Goal: Task Accomplishment & Management: Manage account settings

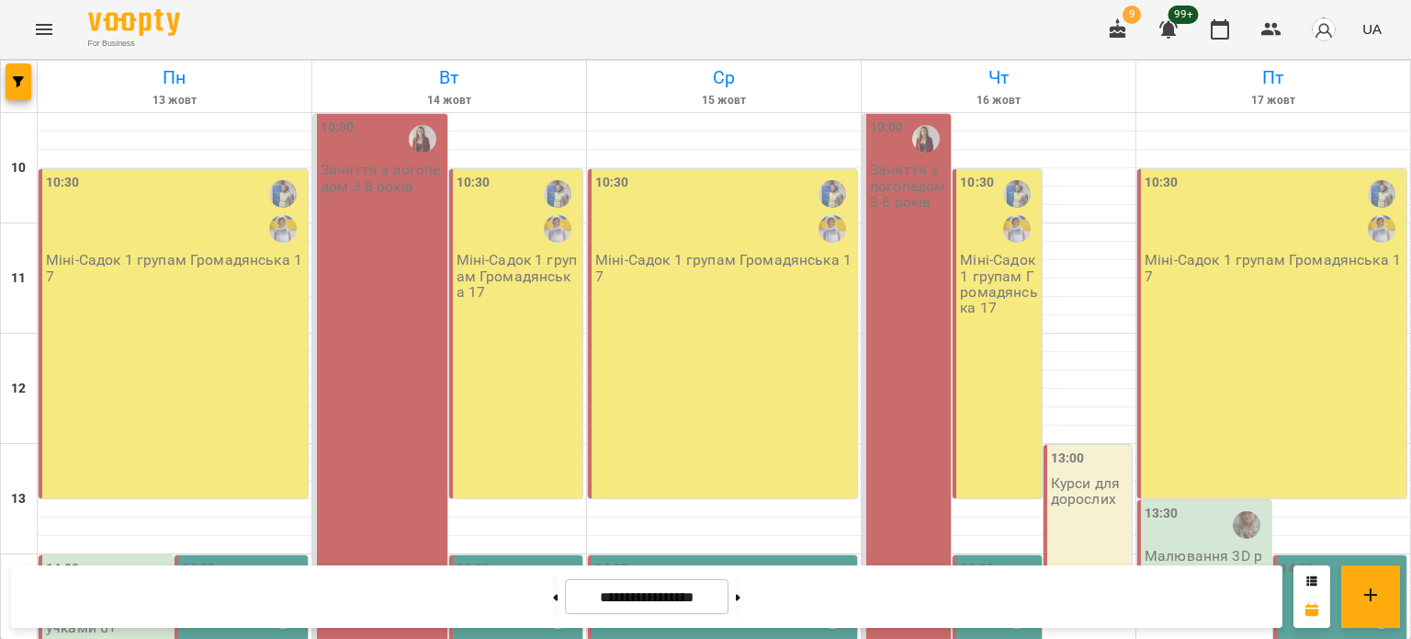
click at [192, 300] on div "10:30 Міні-Садок 1 групам Громадянська 17" at bounding box center [173, 333] width 269 height 329
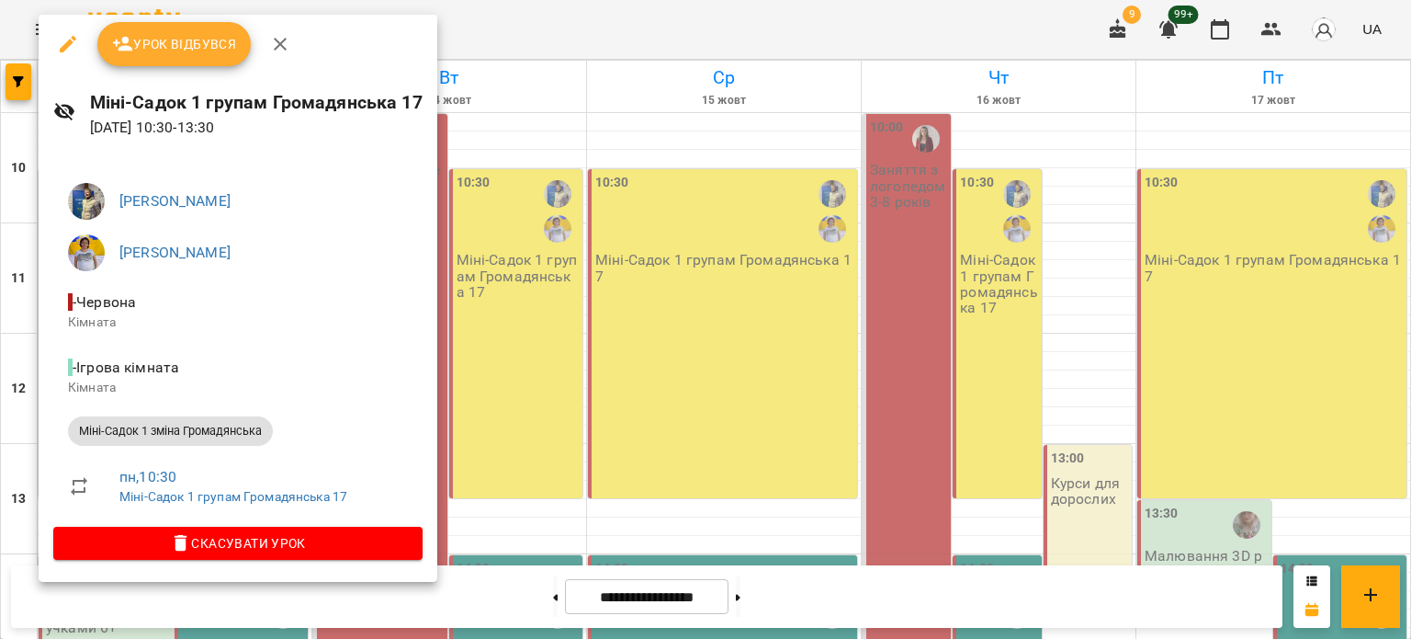
click at [162, 55] on button "Урок відбувся" at bounding box center [174, 44] width 154 height 44
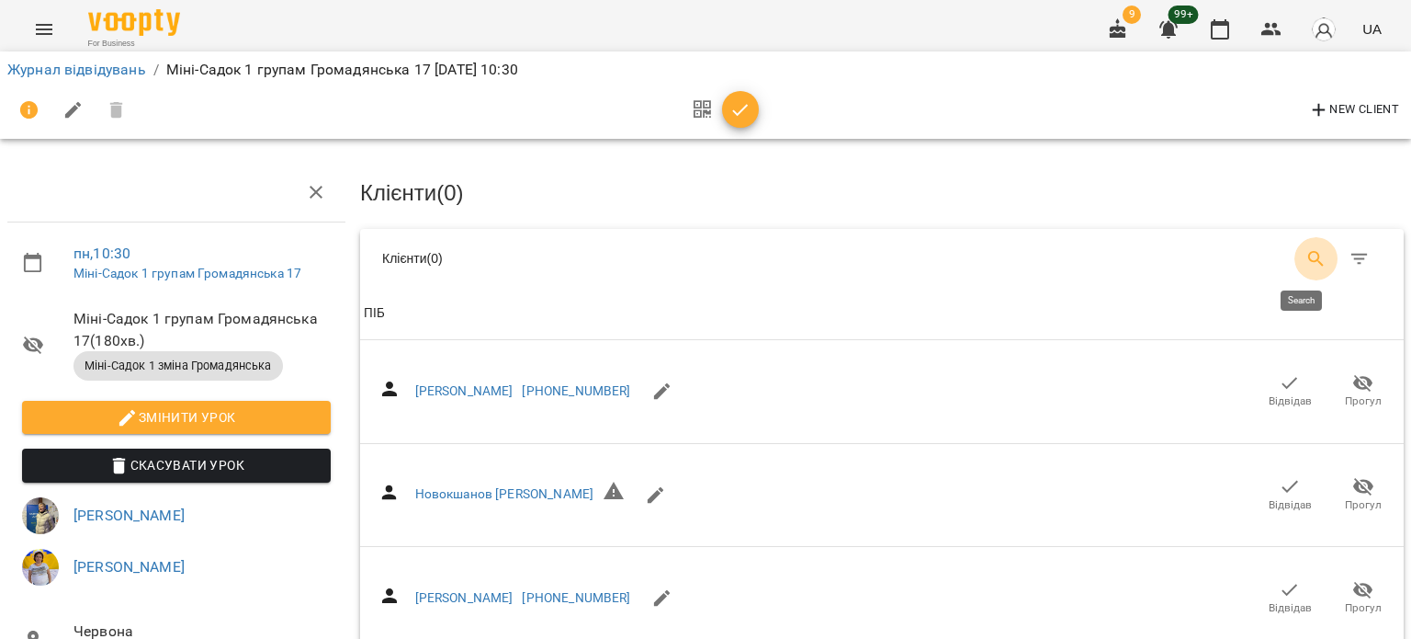
click at [1306, 256] on icon "Search" at bounding box center [1317, 259] width 22 height 22
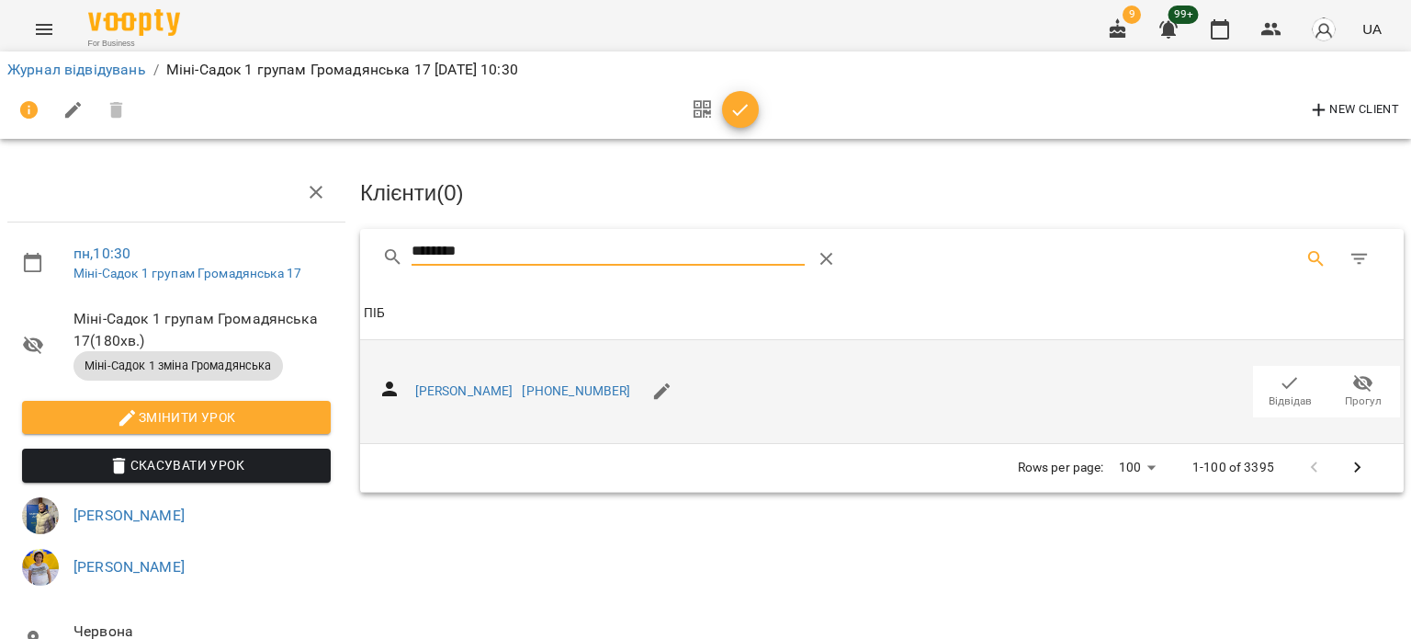
click at [1286, 381] on icon "button" at bounding box center [1290, 383] width 22 height 22
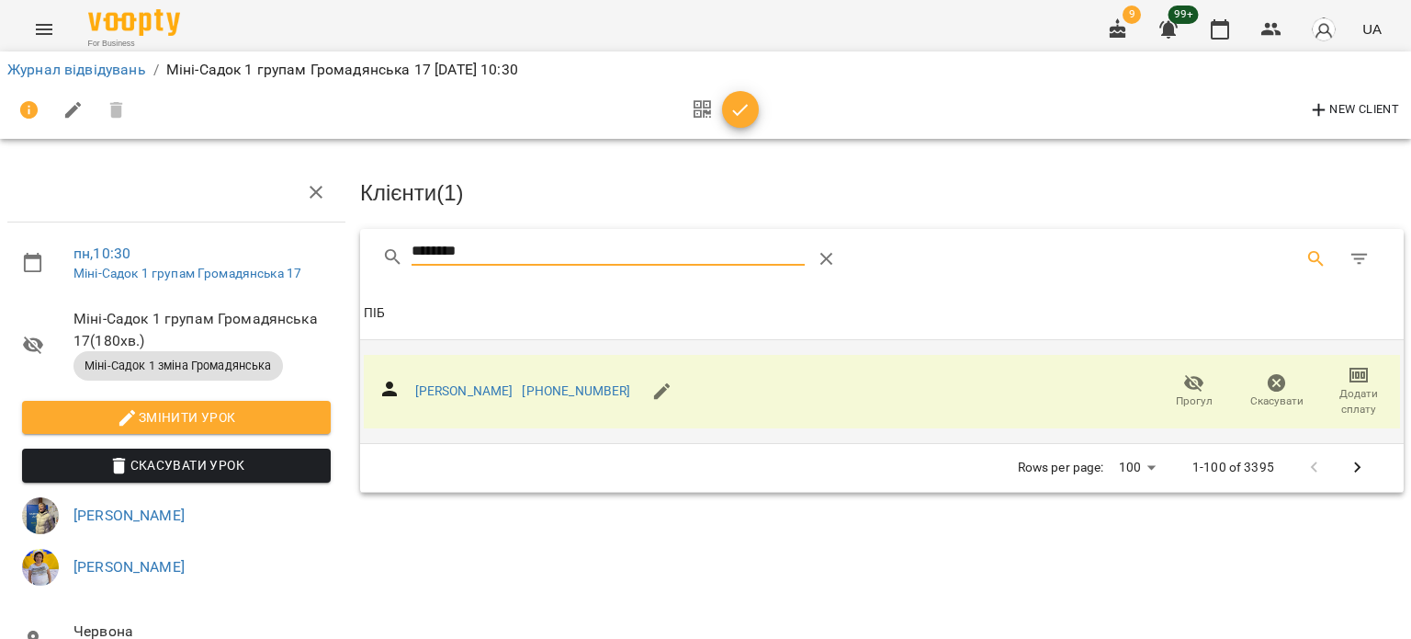
drag, startPoint x: 493, startPoint y: 240, endPoint x: 279, endPoint y: 252, distance: 213.5
click at [279, 252] on div "пн , 10:30 Міні-Садок 1 групам Громадянська 17 Міні-Садок 1 групам Громадянська…" at bounding box center [706, 461] width 1426 height 774
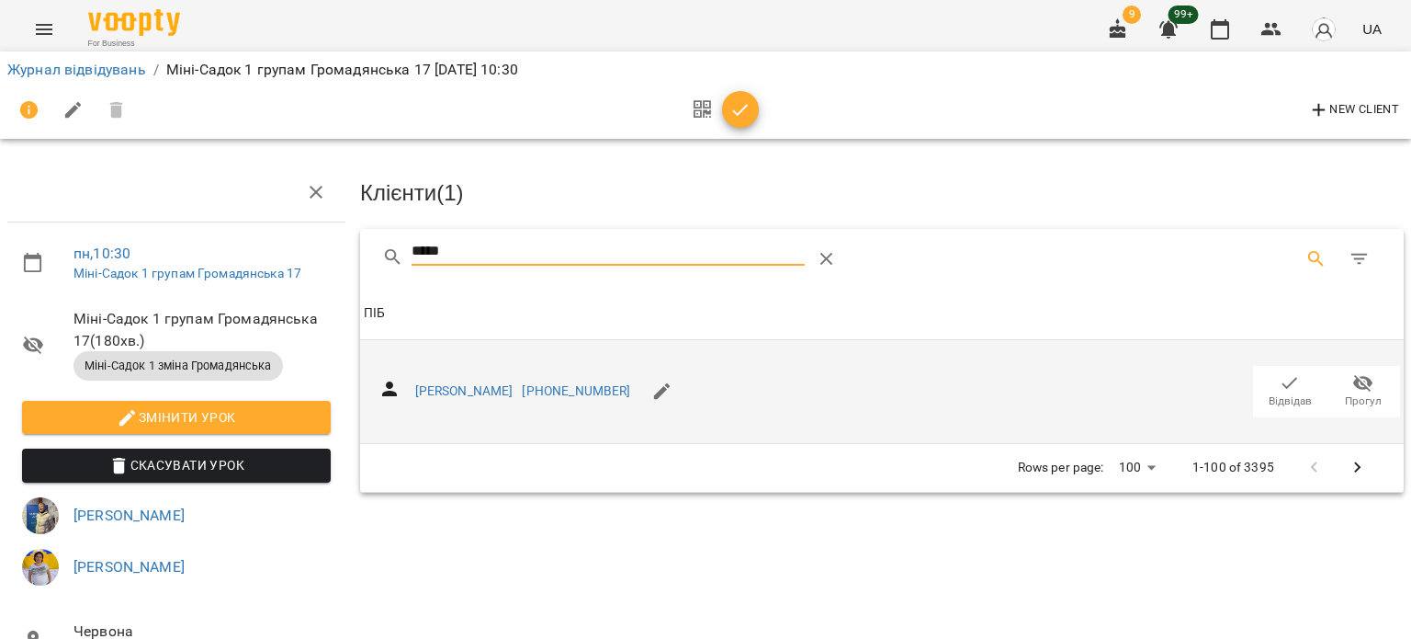
click at [1292, 385] on span "Відвідав" at bounding box center [1289, 390] width 51 height 37
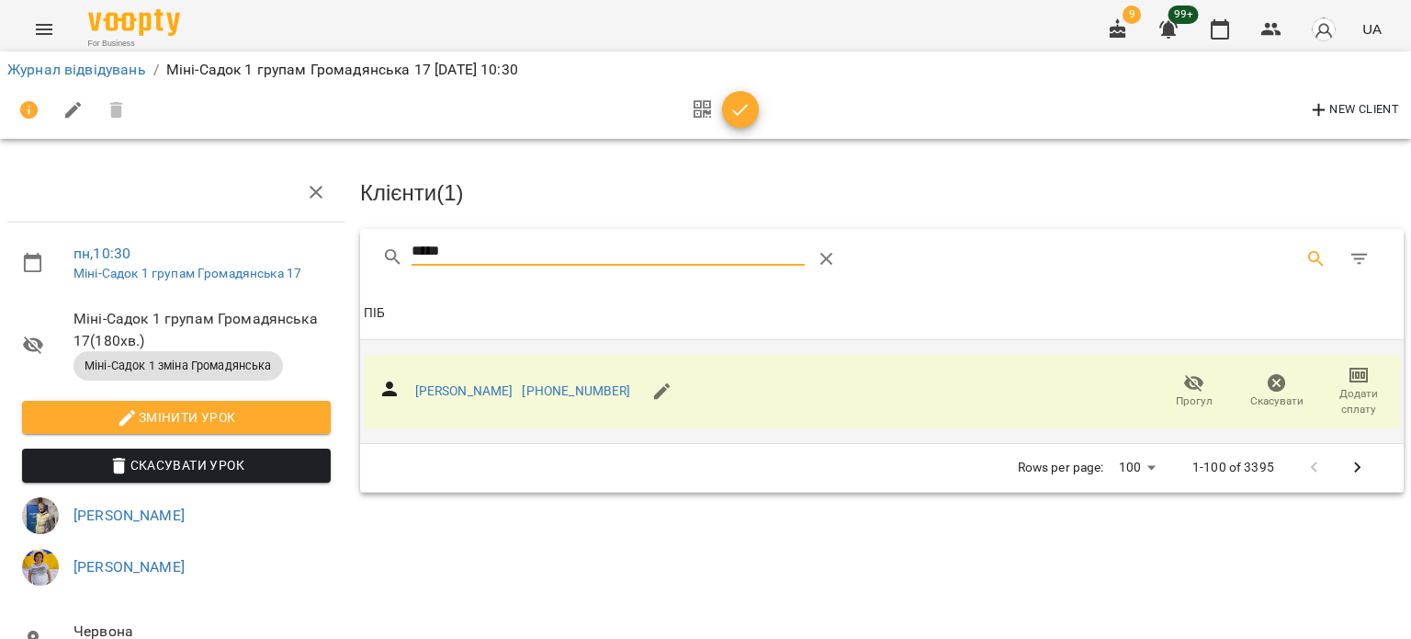
drag, startPoint x: 436, startPoint y: 271, endPoint x: 382, endPoint y: 275, distance: 53.4
click at [386, 275] on div "*****" at bounding box center [664, 259] width 565 height 44
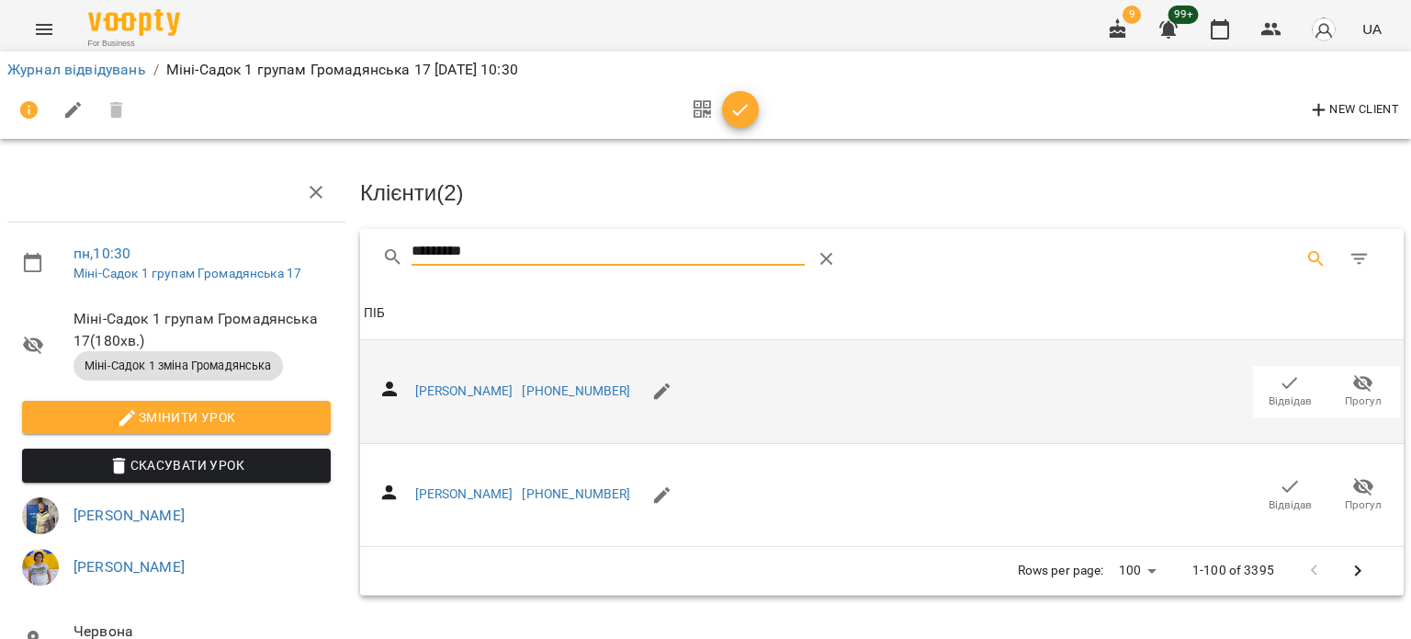
drag, startPoint x: 1263, startPoint y: 476, endPoint x: 530, endPoint y: 316, distance: 749.6
click at [1264, 476] on span "Відвідав" at bounding box center [1289, 493] width 51 height 37
drag, startPoint x: 501, startPoint y: 248, endPoint x: 252, endPoint y: 271, distance: 250.1
click at [257, 271] on div "пн , 10:30 Міні-Садок 1 групам Громадянська 17 Міні-Садок 1 групам Громадянська…" at bounding box center [706, 461] width 1426 height 774
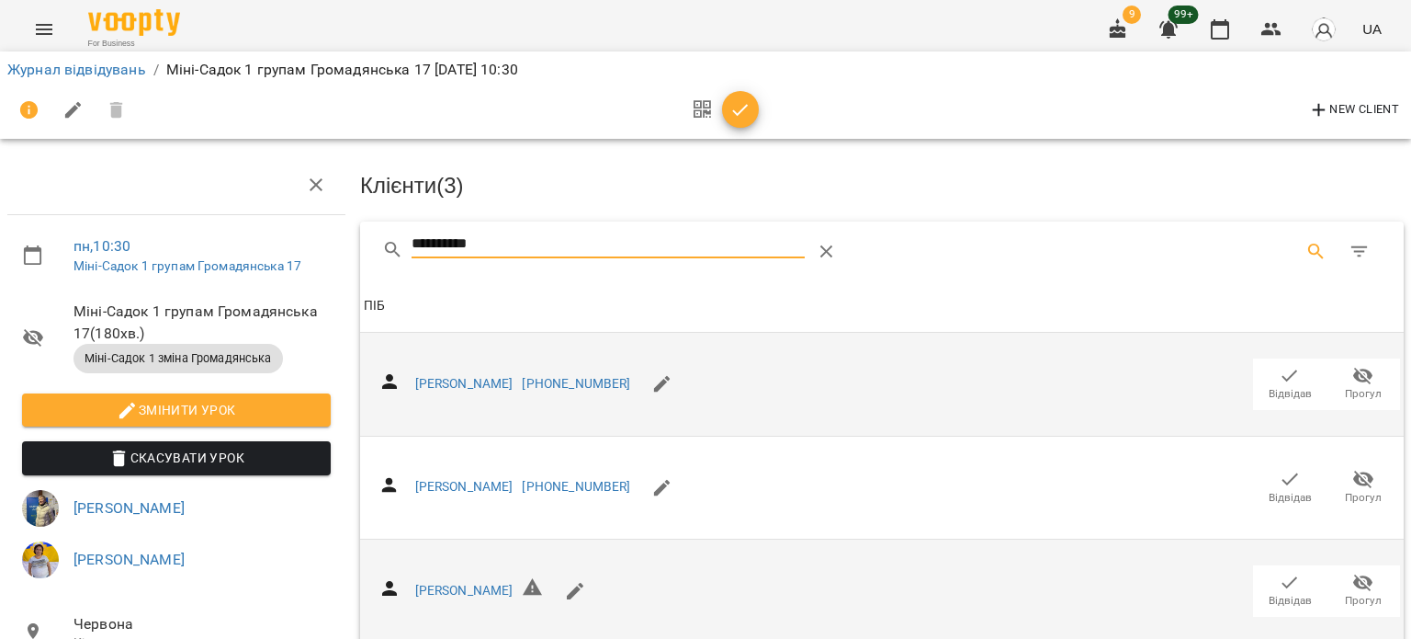
scroll to position [92, 0]
click at [1287, 572] on span "Відвідав" at bounding box center [1289, 590] width 51 height 37
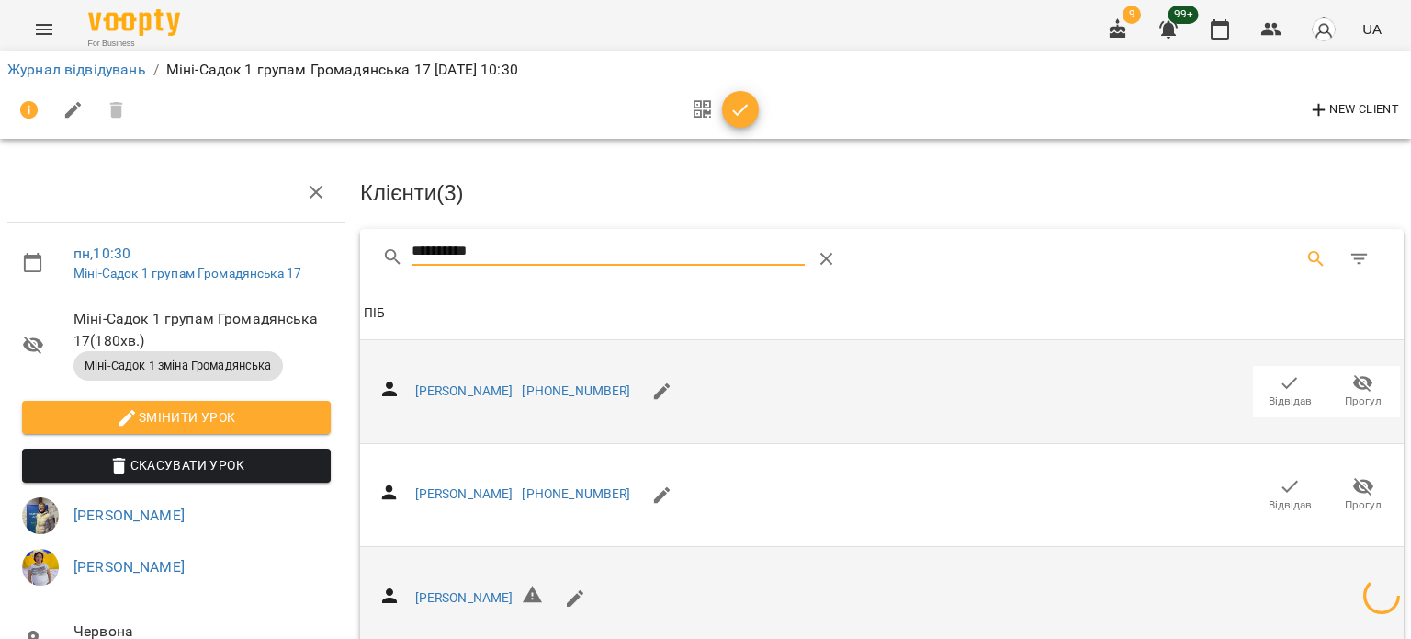
drag, startPoint x: 504, startPoint y: 245, endPoint x: 28, endPoint y: 278, distance: 478.1
click at [28, 278] on div "**********" at bounding box center [706, 461] width 1426 height 774
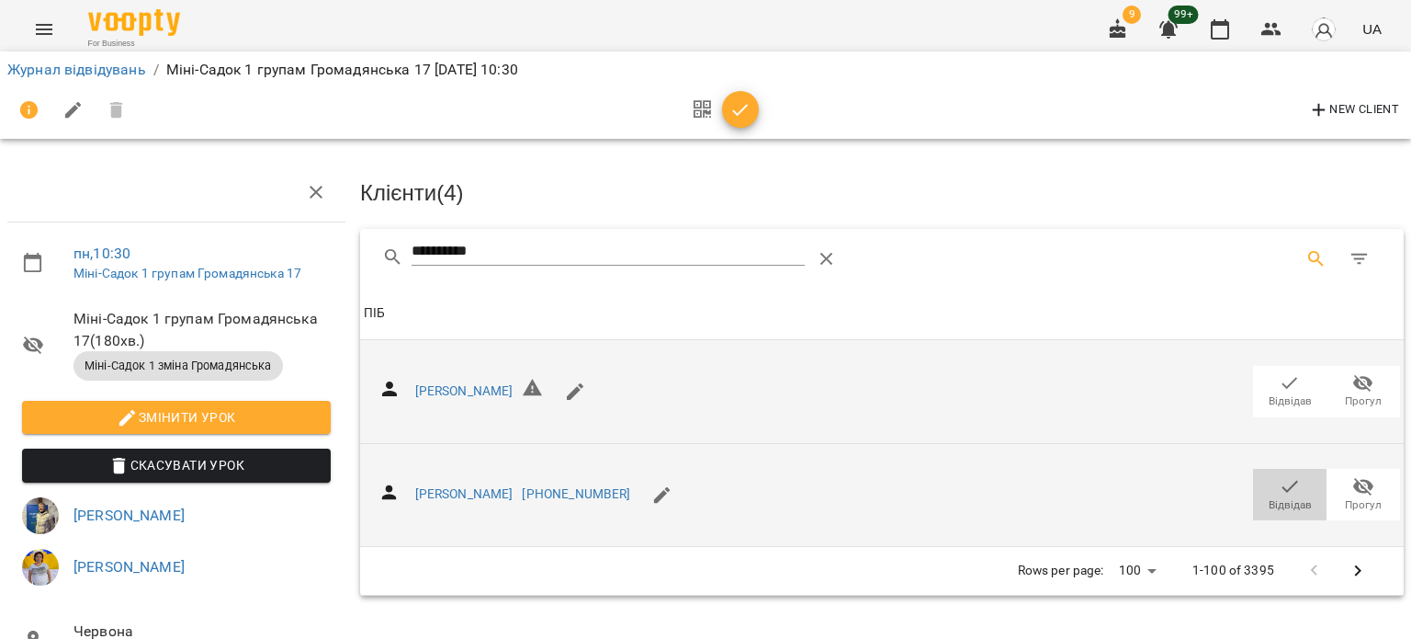
click at [1279, 492] on icon "button" at bounding box center [1290, 486] width 22 height 22
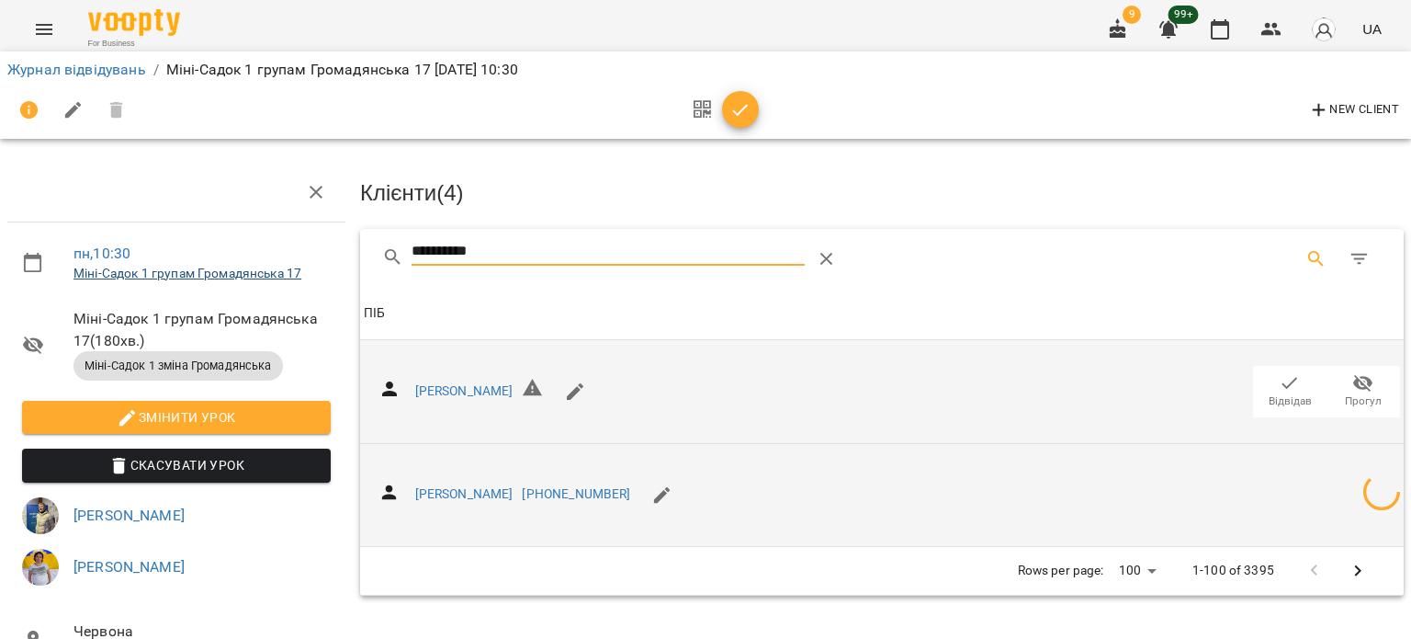
drag, startPoint x: 217, startPoint y: 278, endPoint x: 201, endPoint y: 279, distance: 15.6
click at [202, 279] on div "**********" at bounding box center [706, 461] width 1426 height 774
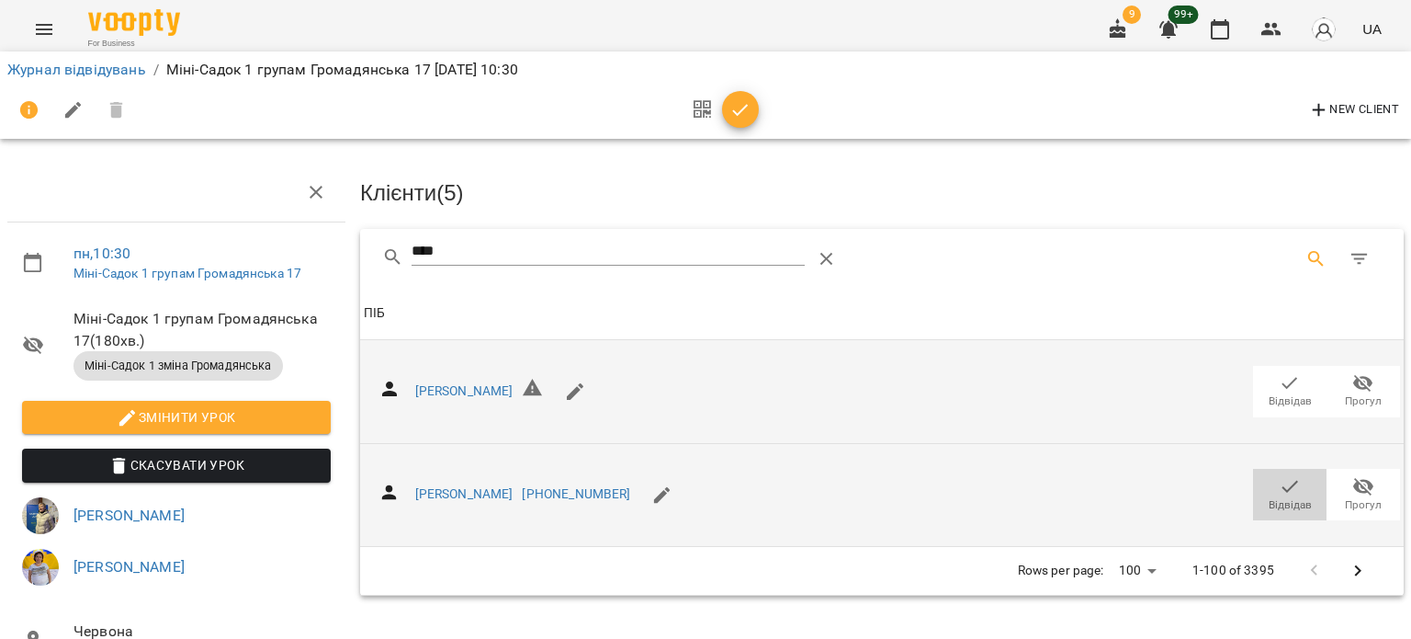
click at [1279, 489] on icon "button" at bounding box center [1290, 486] width 22 height 22
drag, startPoint x: 459, startPoint y: 250, endPoint x: 241, endPoint y: 274, distance: 220.0
click at [244, 275] on div "пн , 10:30 Міні-Садок 1 групам Громадянська 17 Міні-Садок 1 групам Громадянська…" at bounding box center [706, 461] width 1426 height 774
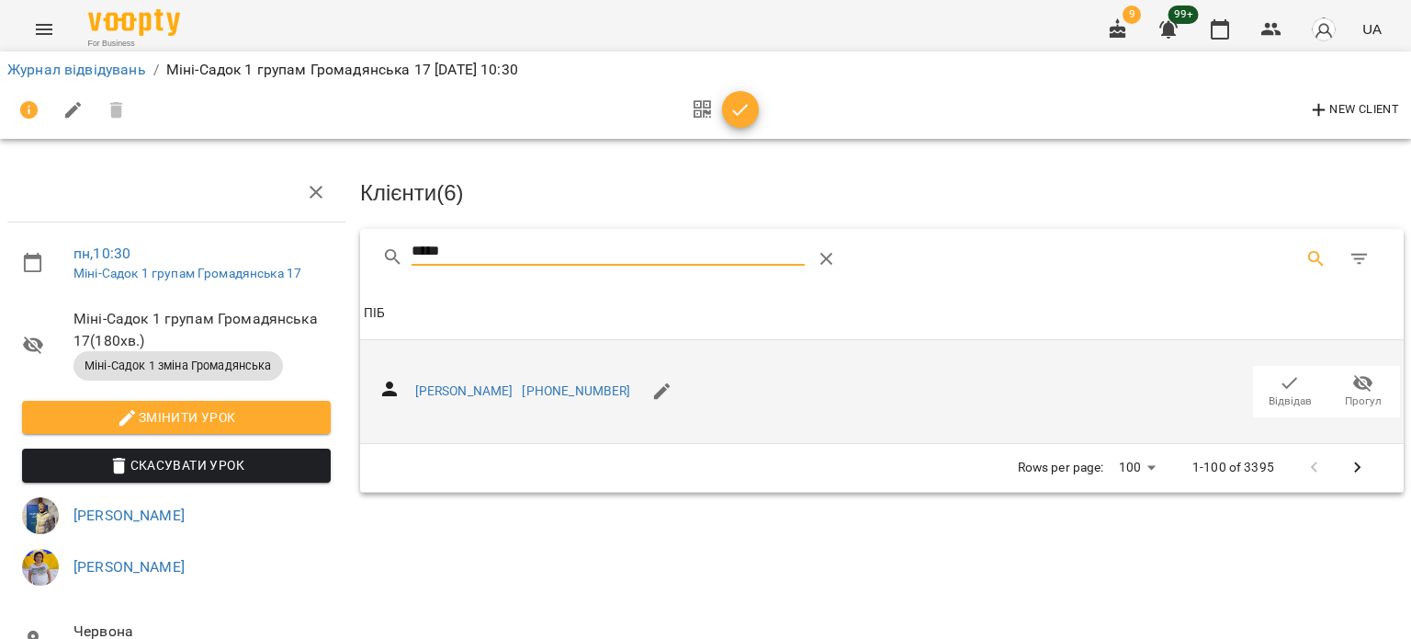
click at [1279, 385] on icon "button" at bounding box center [1290, 383] width 22 height 22
drag, startPoint x: 342, startPoint y: 275, endPoint x: 213, endPoint y: 278, distance: 128.7
click at [213, 278] on div "пн , 10:30 Міні-Садок 1 групам Громадянська 17 Міні-Садок 1 групам Громадянська…" at bounding box center [706, 461] width 1426 height 774
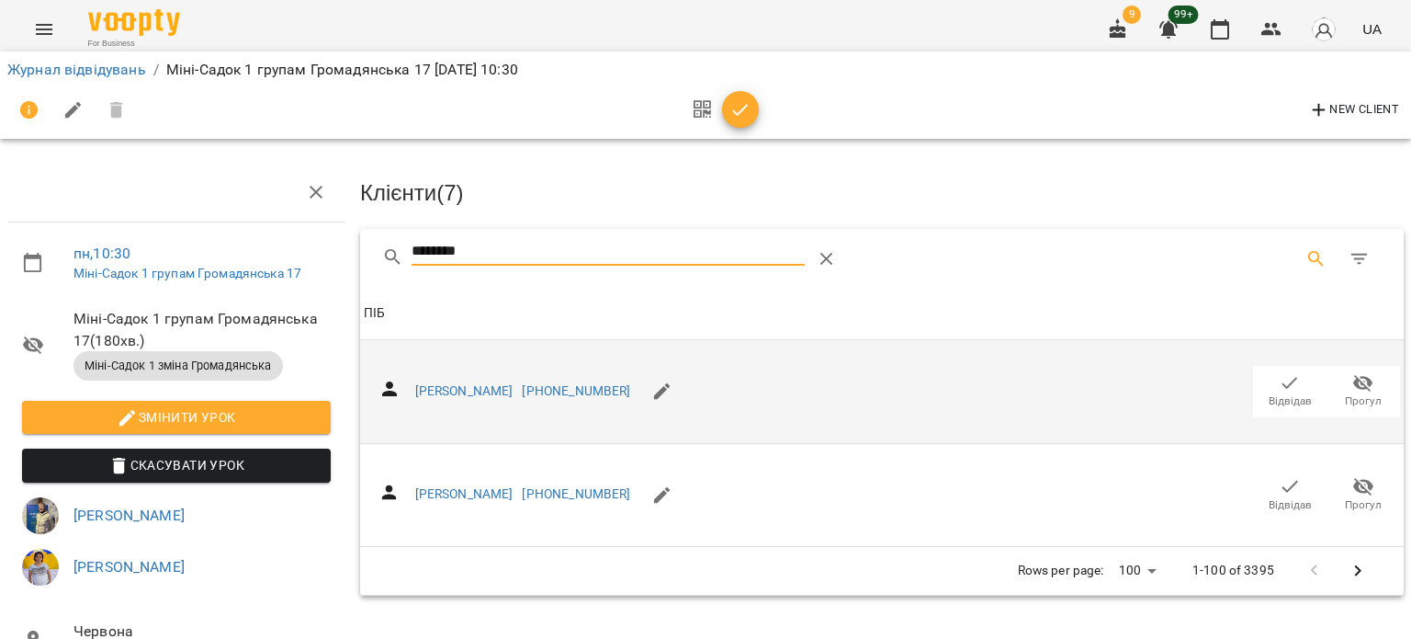
click at [1283, 385] on icon "button" at bounding box center [1290, 383] width 22 height 22
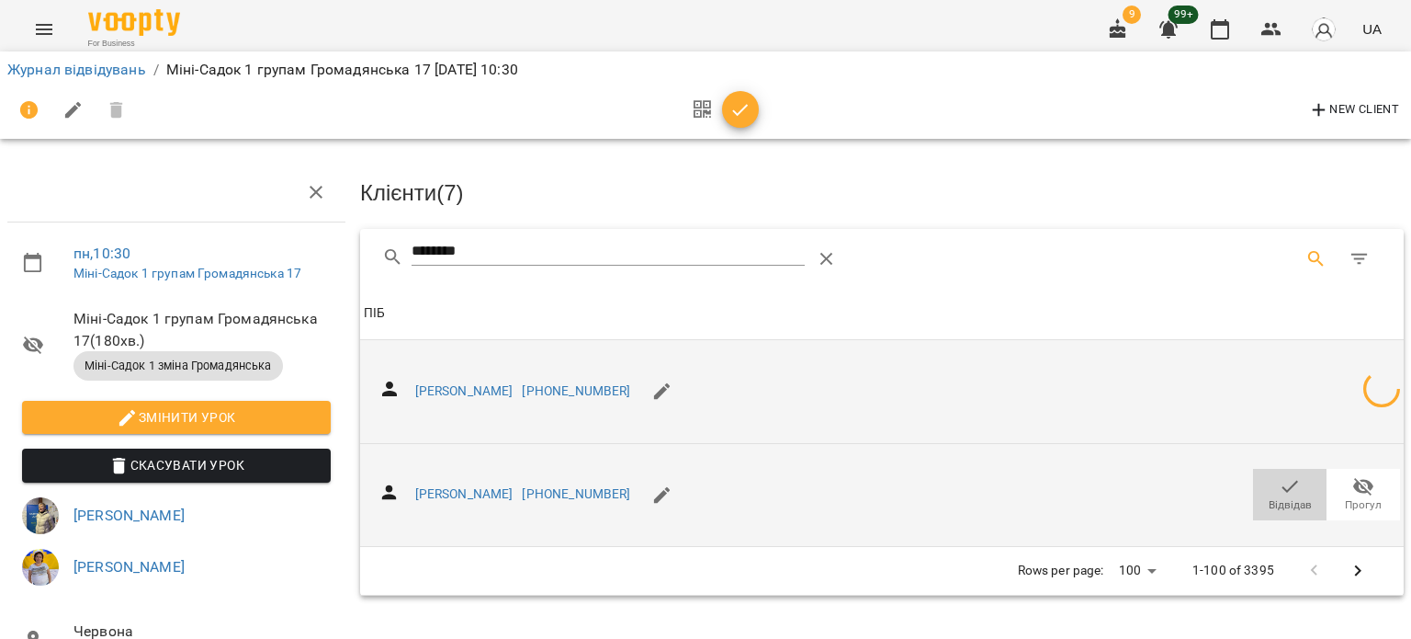
click at [1279, 485] on icon "button" at bounding box center [1290, 486] width 22 height 22
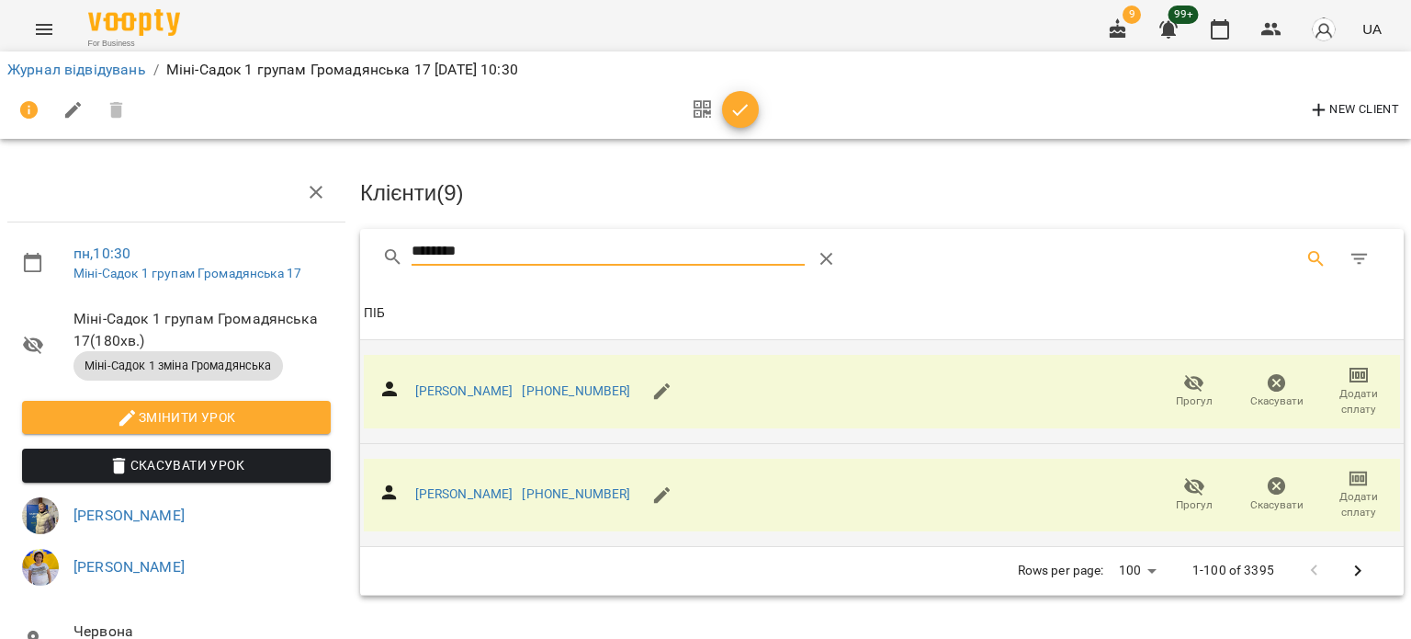
drag, startPoint x: 535, startPoint y: 244, endPoint x: 210, endPoint y: 260, distance: 325.7
click at [210, 260] on div "пн , 10:30 Міні-Садок 1 групам Громадянська 17 Міні-Садок 1 групам Громадянська…" at bounding box center [706, 461] width 1426 height 774
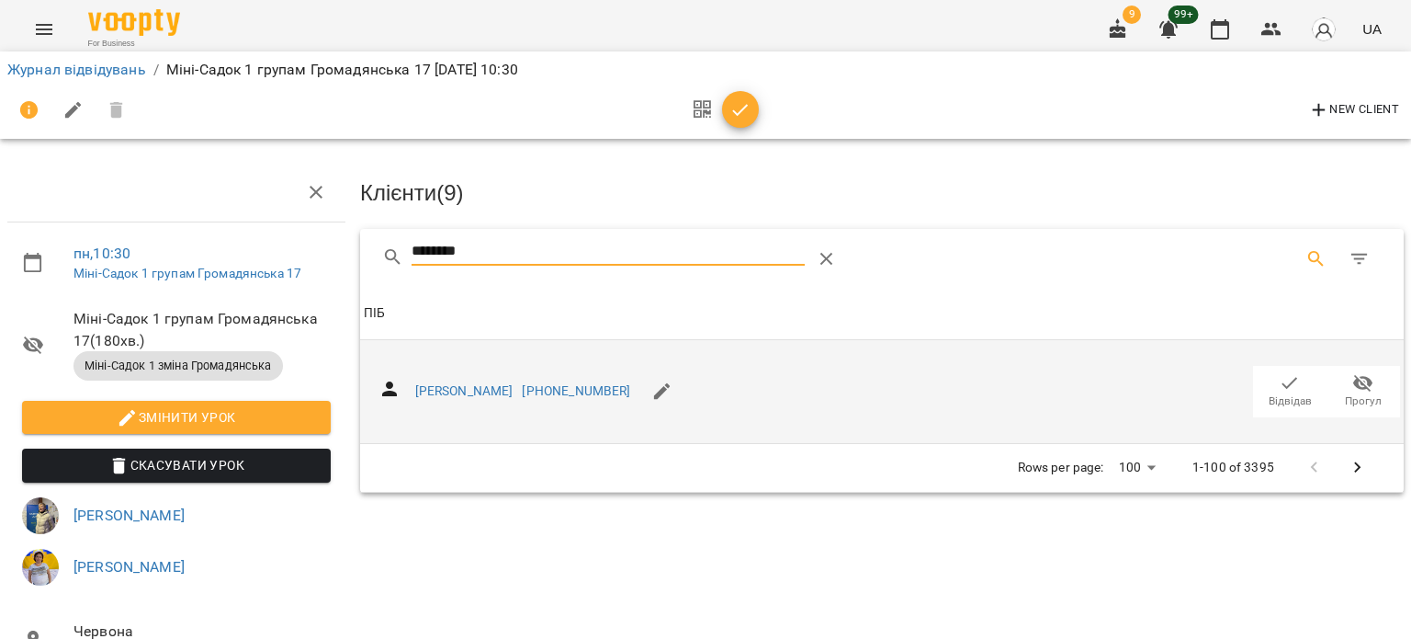
type input "********"
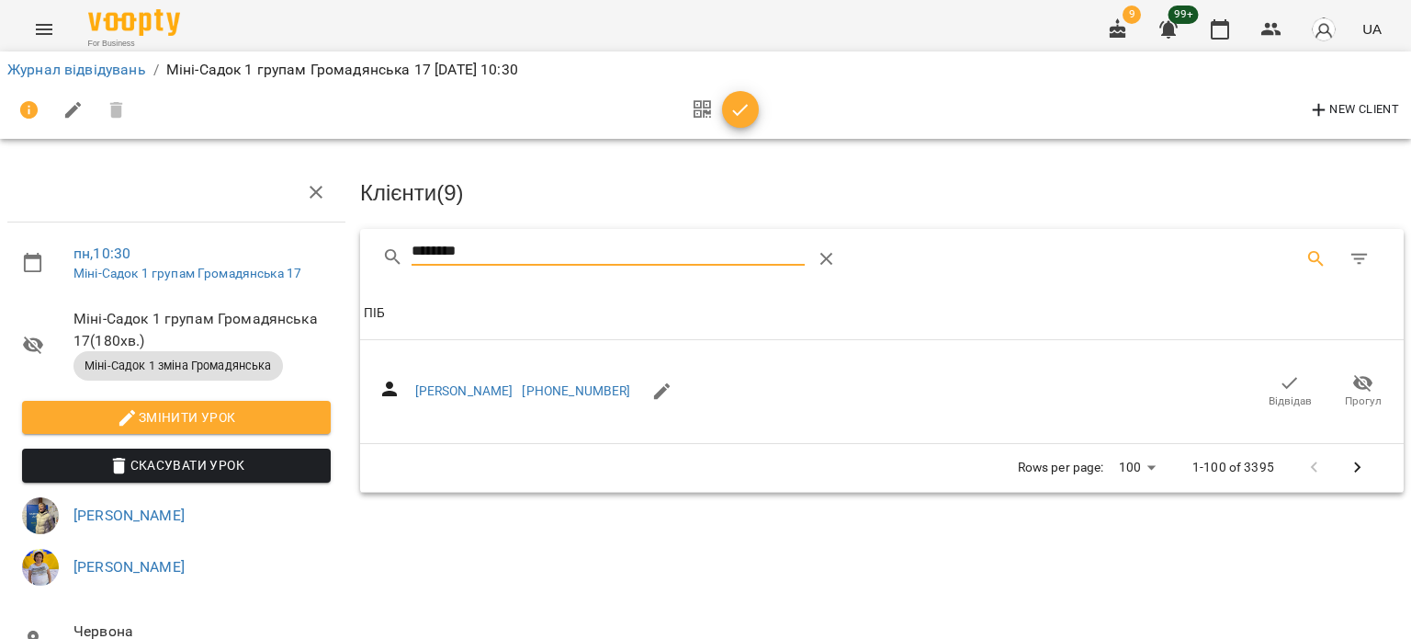
drag, startPoint x: 1271, startPoint y: 396, endPoint x: 922, endPoint y: 291, distance: 364.6
click at [1271, 396] on span "Відвідав" at bounding box center [1290, 401] width 43 height 16
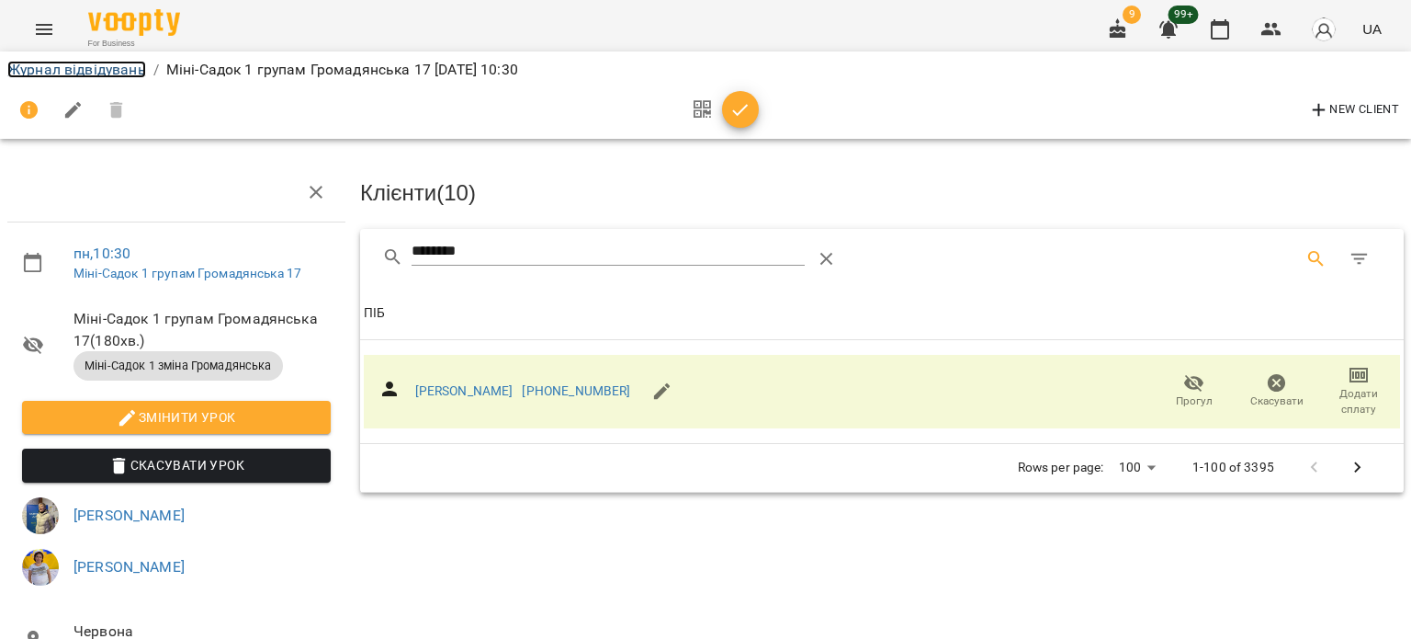
click at [108, 73] on link "Журнал відвідувань" at bounding box center [76, 69] width 139 height 17
